Goal: Task Accomplishment & Management: Use online tool/utility

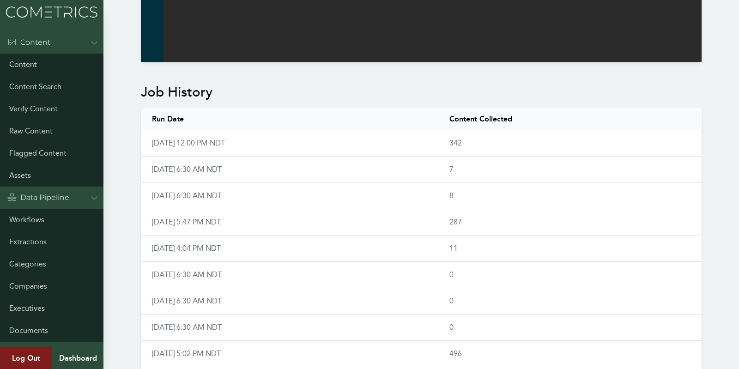
scroll to position [452, 0]
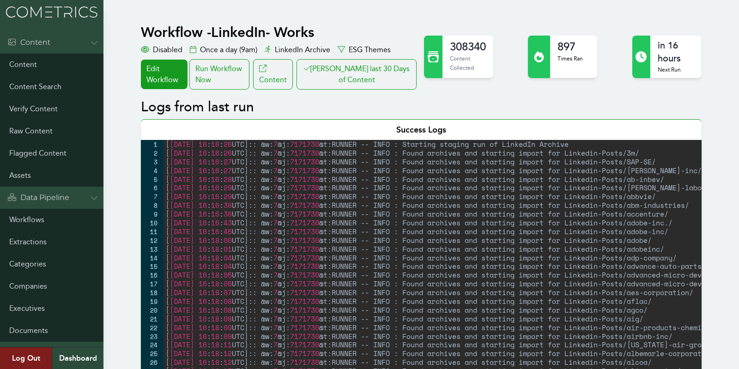
click at [189, 238] on div "[ [DATE] 16 : 16 : 26 UTC ] :: @w: 7 @j: 7171730 @t:RUNNER -- INFO : Starting s…" at bounding box center [478, 264] width 631 height 248
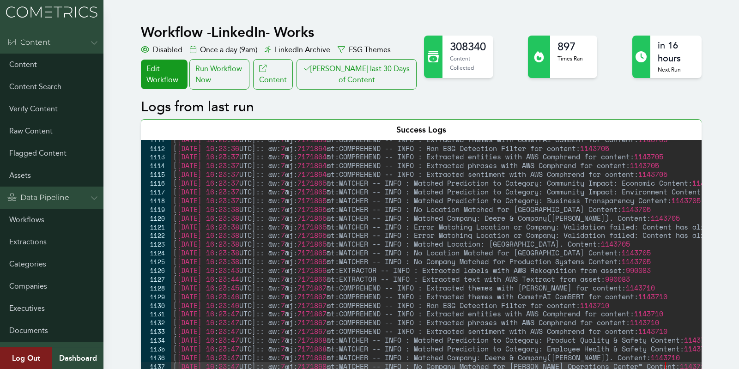
type textarea "[[DATE] 16:23:47 UTC]:: @w:7 @j:7171868 @t:MATCHER -- INFO : No Company Matched…"
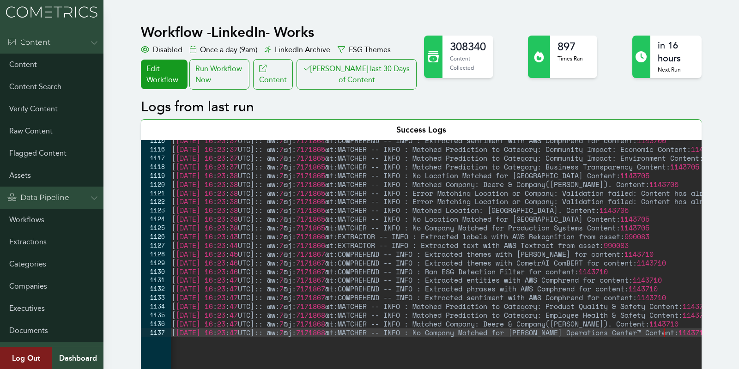
scroll to position [9725, 0]
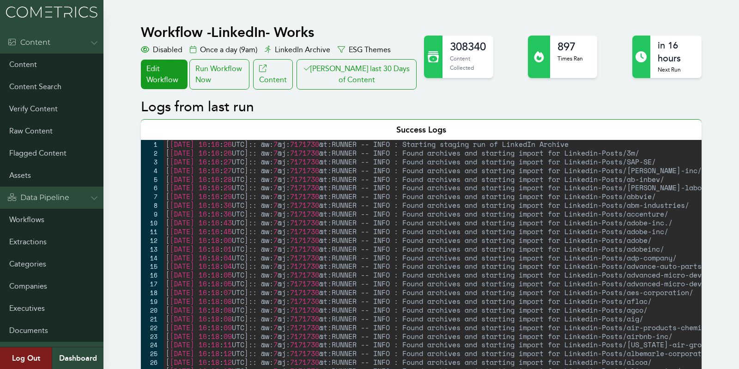
click at [367, 74] on button "[PERSON_NAME] last 30 Days of Content" at bounding box center [356, 74] width 120 height 30
